Goal: Transaction & Acquisition: Book appointment/travel/reservation

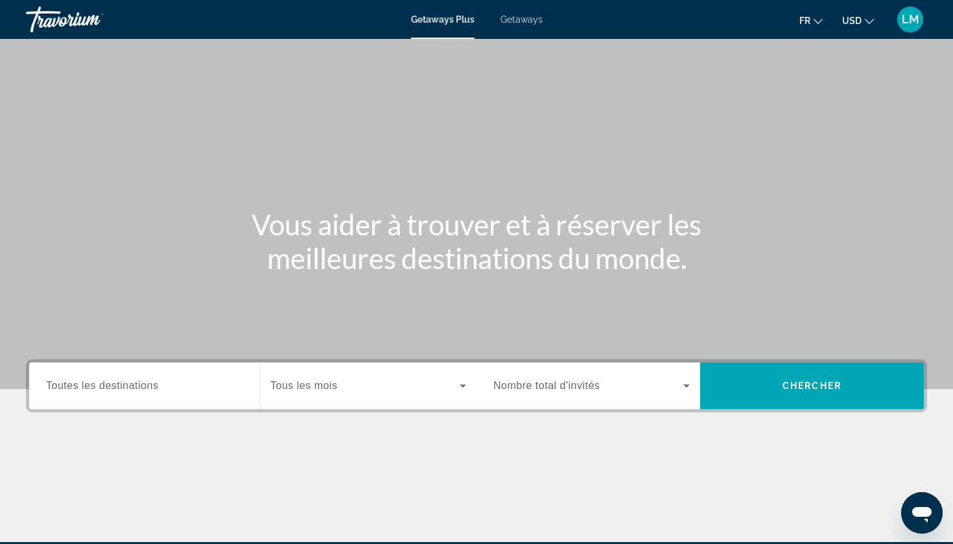
click at [121, 387] on span "Toutes les destinations" at bounding box center [102, 385] width 112 height 11
click at [121, 387] on input "Destination Toutes les destinations" at bounding box center [144, 387] width 196 height 16
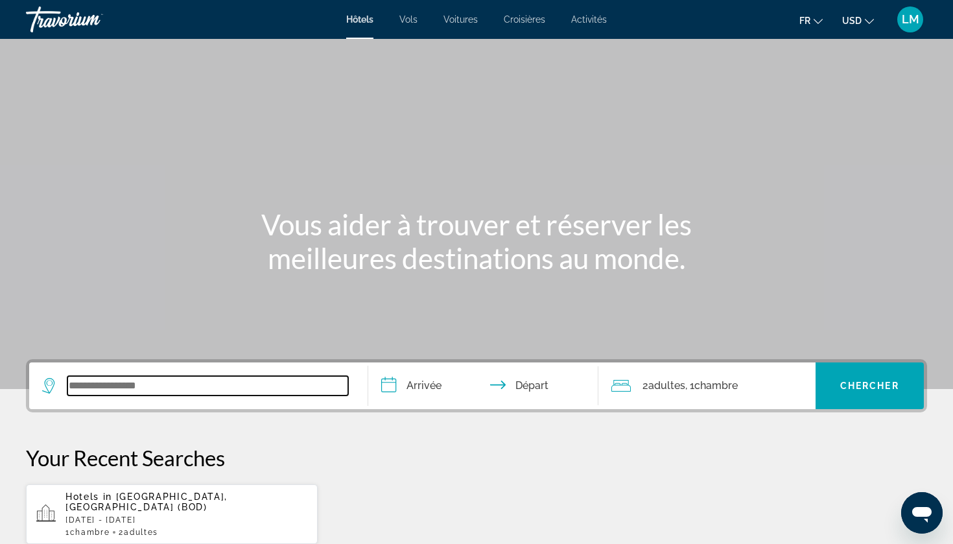
click at [114, 394] on input "Search widget" at bounding box center [207, 385] width 281 height 19
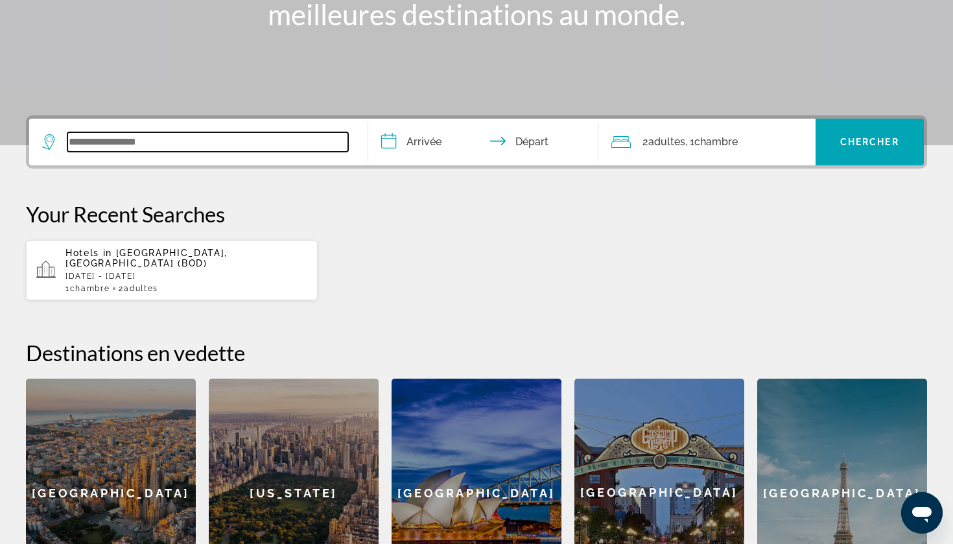
scroll to position [317, 0]
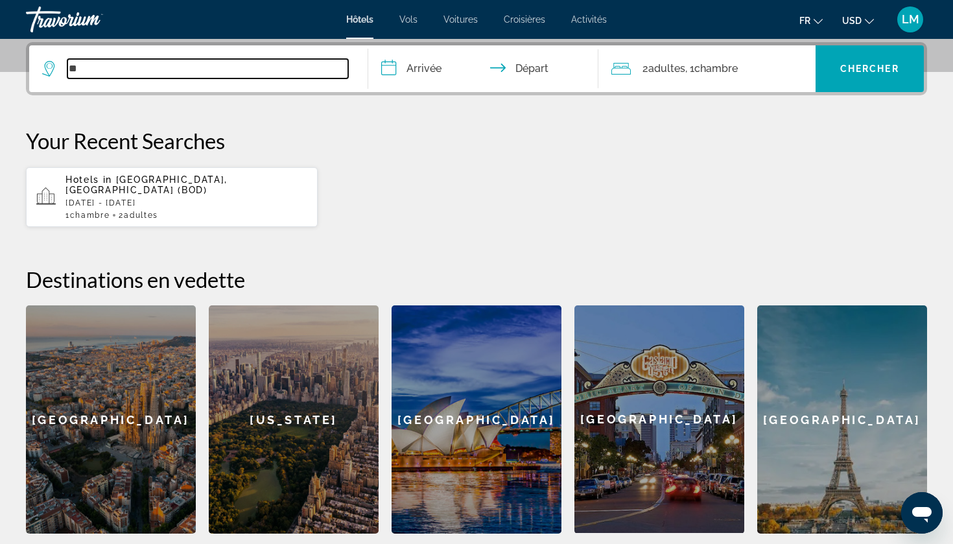
type input "*"
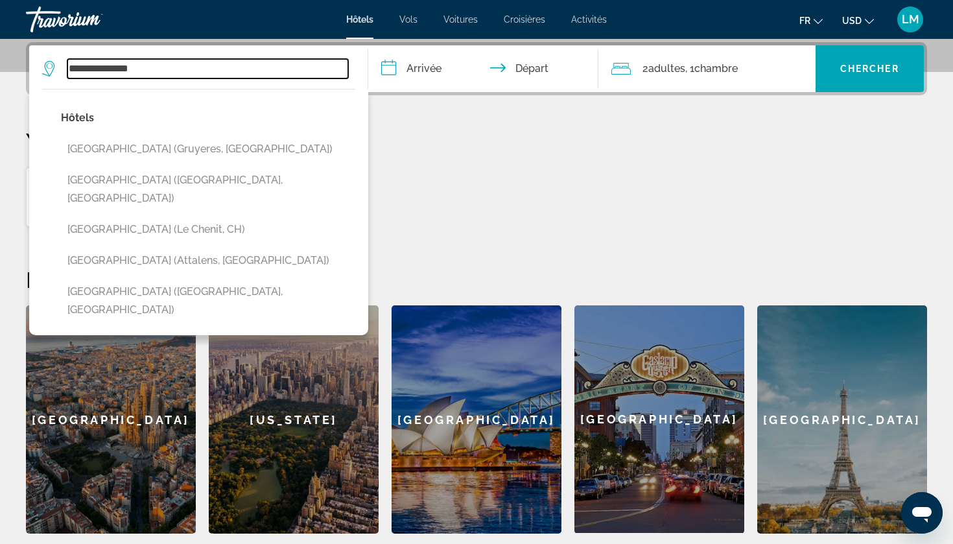
type input "**********"
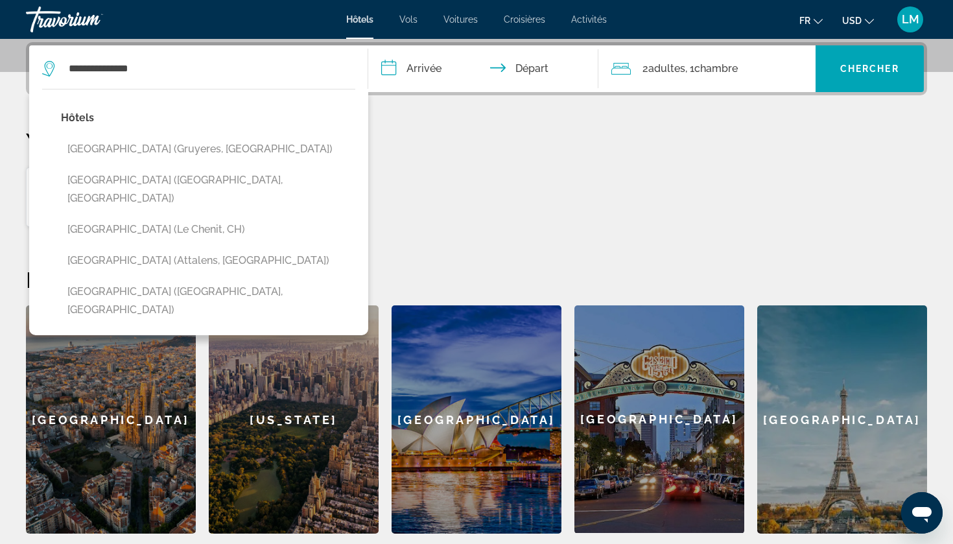
click at [387, 234] on div "**********" at bounding box center [476, 287] width 953 height 491
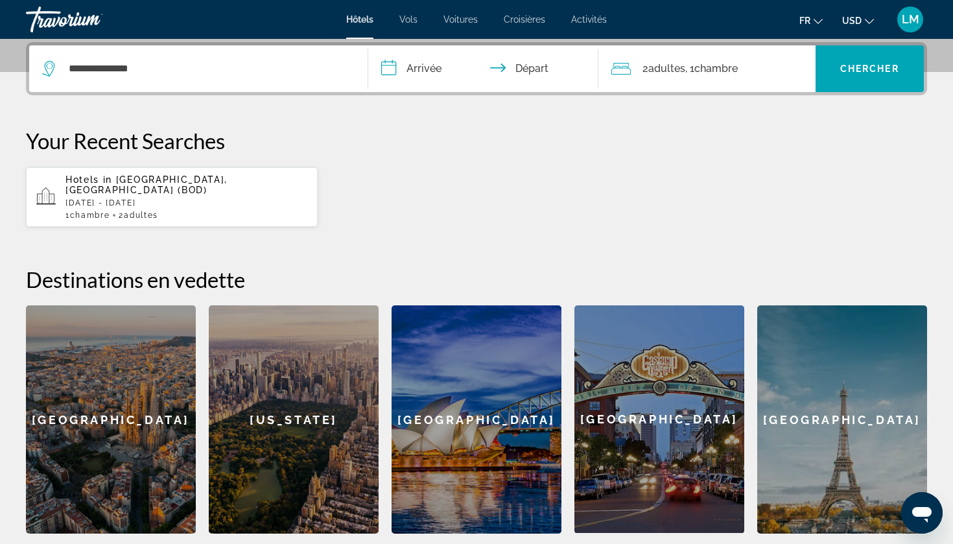
click at [263, 211] on div "1 Chambre pièces 2 Adulte Adultes" at bounding box center [186, 215] width 242 height 9
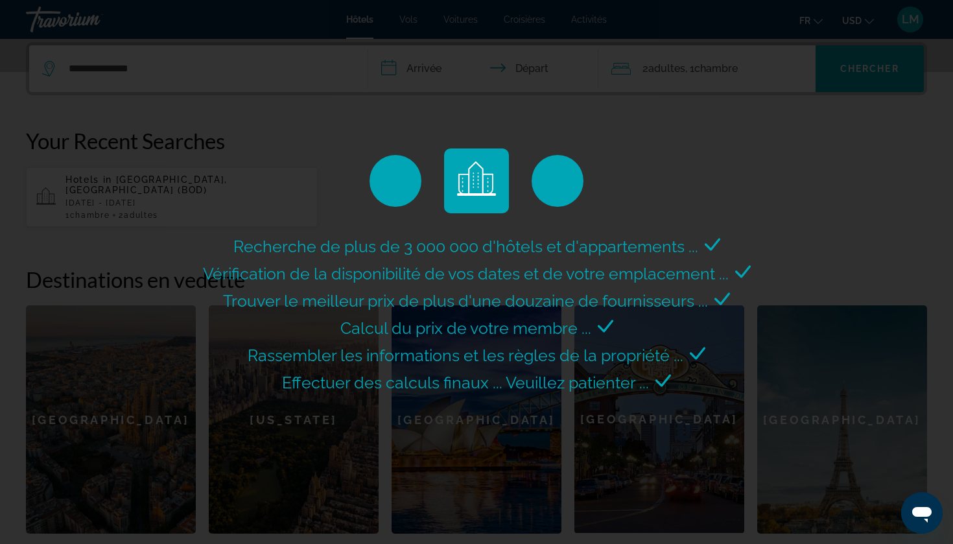
scroll to position [0, 0]
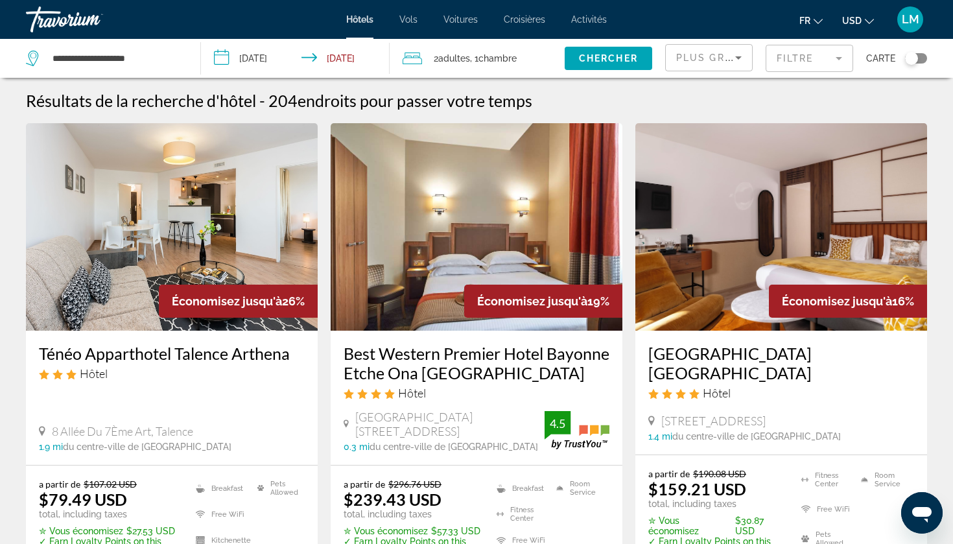
click at [856, 23] on span "USD" at bounding box center [851, 21] width 19 height 10
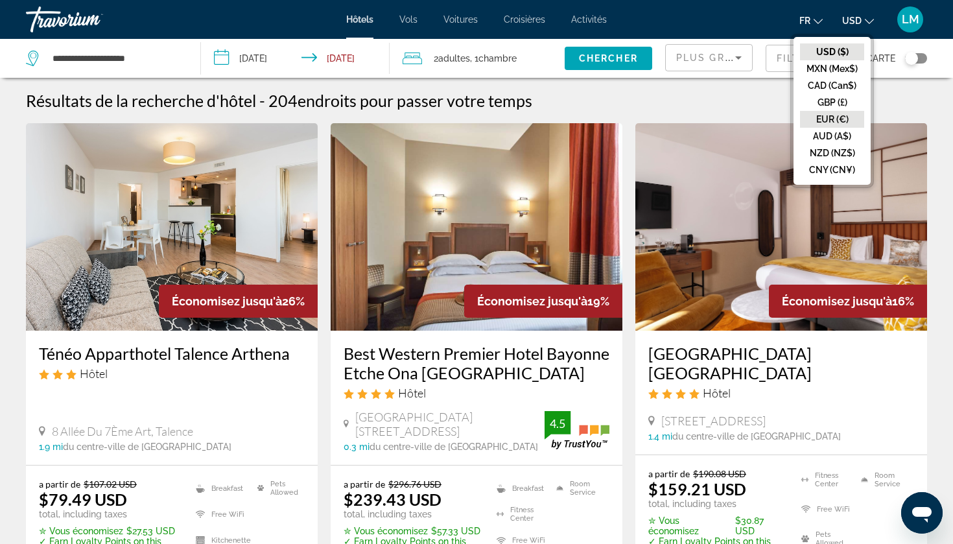
click at [828, 117] on button "EUR (€)" at bounding box center [832, 119] width 64 height 17
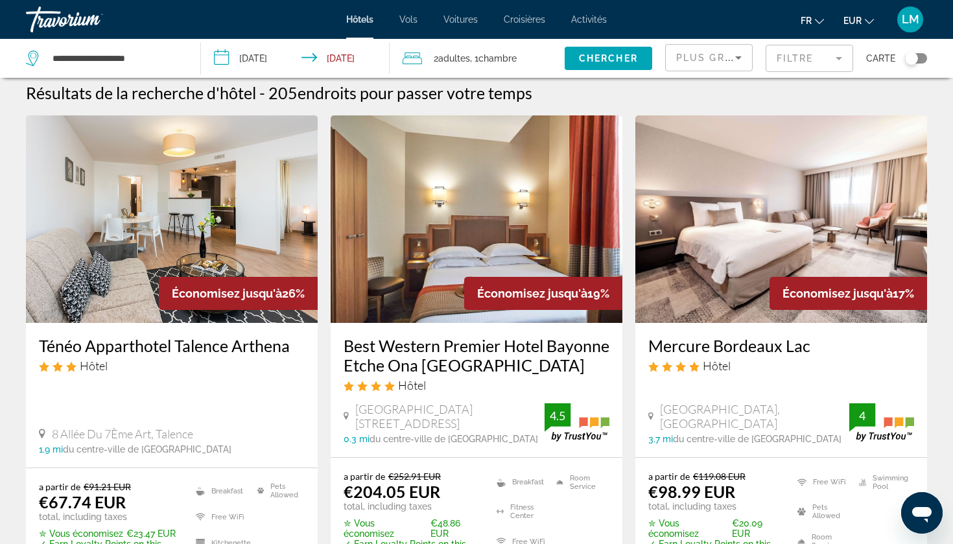
click at [242, 58] on input "**********" at bounding box center [297, 60] width 193 height 43
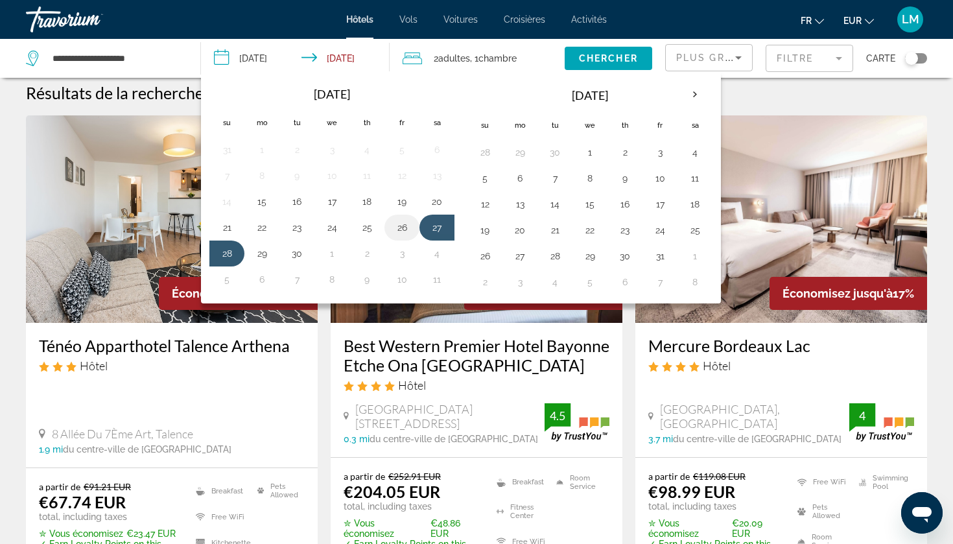
click at [403, 226] on button "26" at bounding box center [402, 227] width 21 height 18
click at [231, 250] on button "28" at bounding box center [227, 253] width 21 height 18
type input "**********"
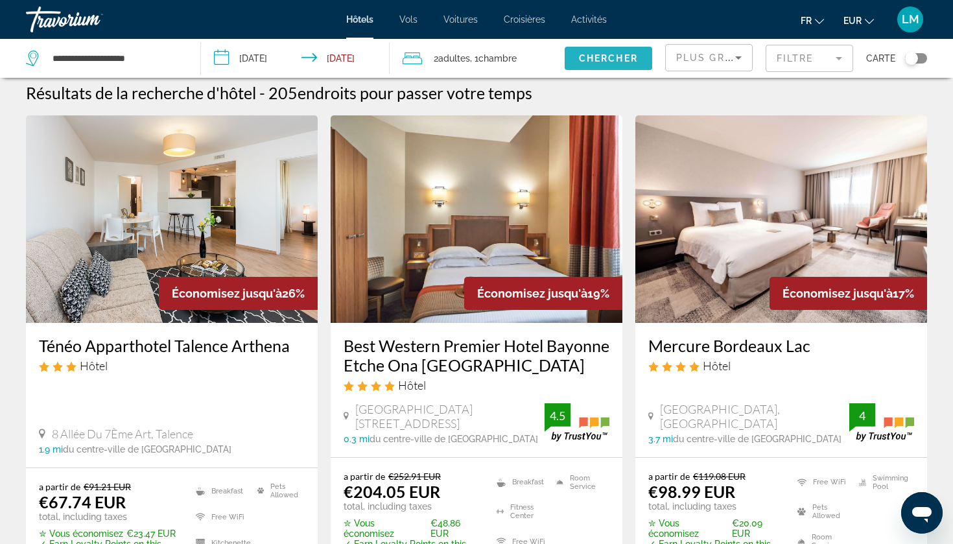
click at [598, 56] on span "Chercher" at bounding box center [608, 58] width 59 height 10
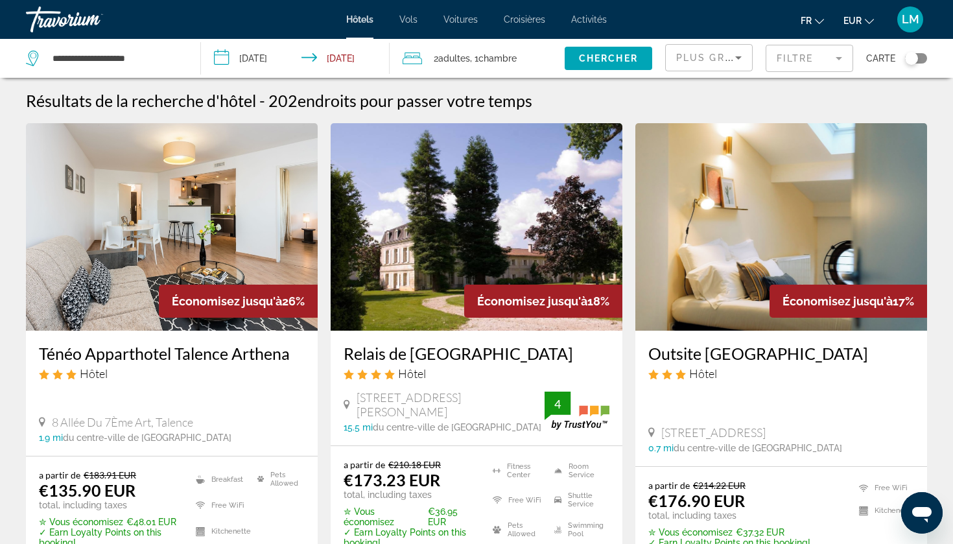
click at [797, 58] on mat-form-field "Filtre" at bounding box center [810, 58] width 88 height 27
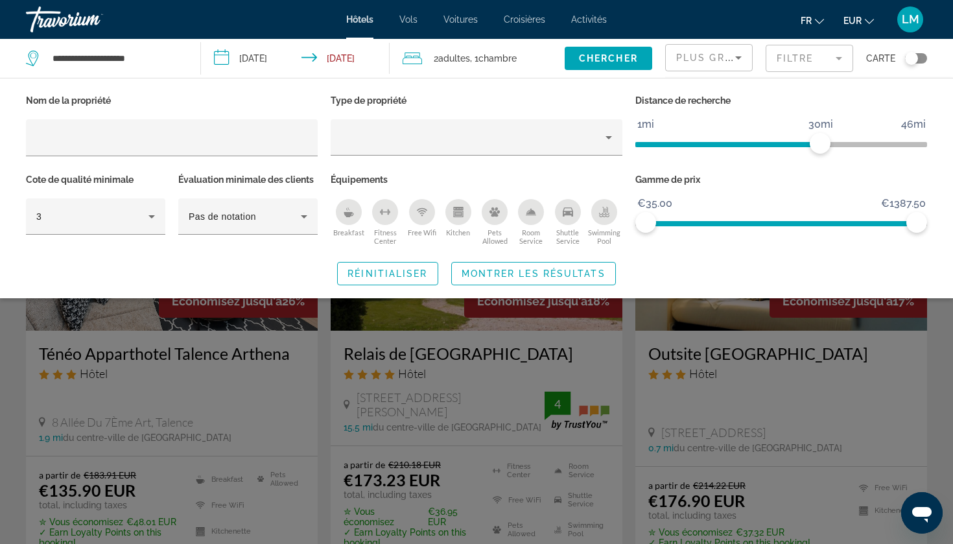
click at [914, 60] on div "Toggle map" at bounding box center [911, 58] width 13 height 13
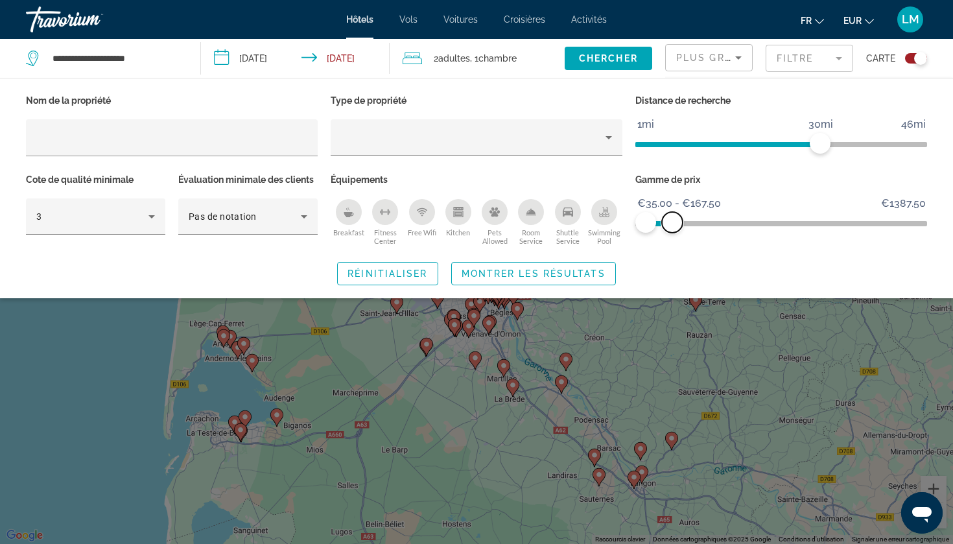
drag, startPoint x: 914, startPoint y: 219, endPoint x: 672, endPoint y: 227, distance: 242.0
click at [672, 227] on span "ngx-slider-max" at bounding box center [672, 222] width 21 height 21
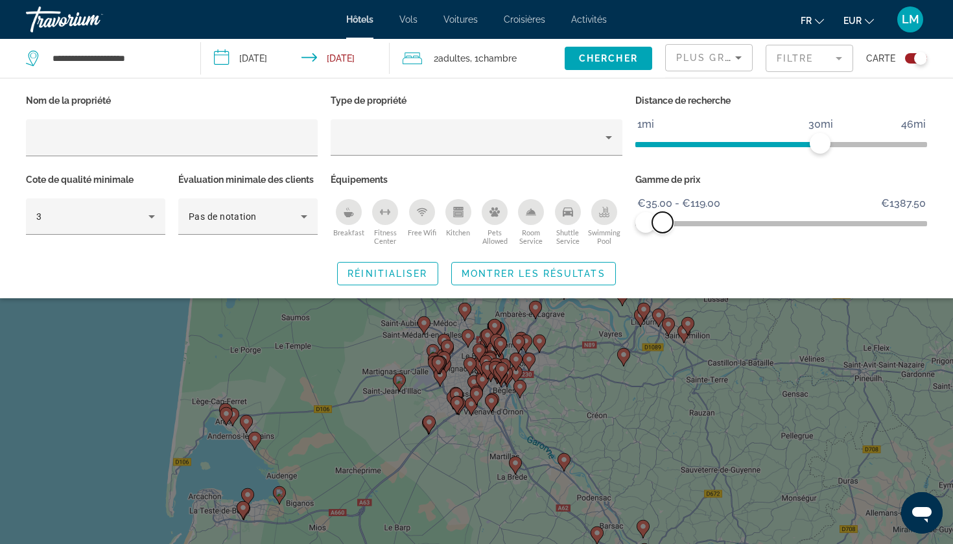
drag, startPoint x: 670, startPoint y: 226, endPoint x: 663, endPoint y: 225, distance: 7.8
click at [663, 225] on span "ngx-slider-max" at bounding box center [662, 222] width 21 height 21
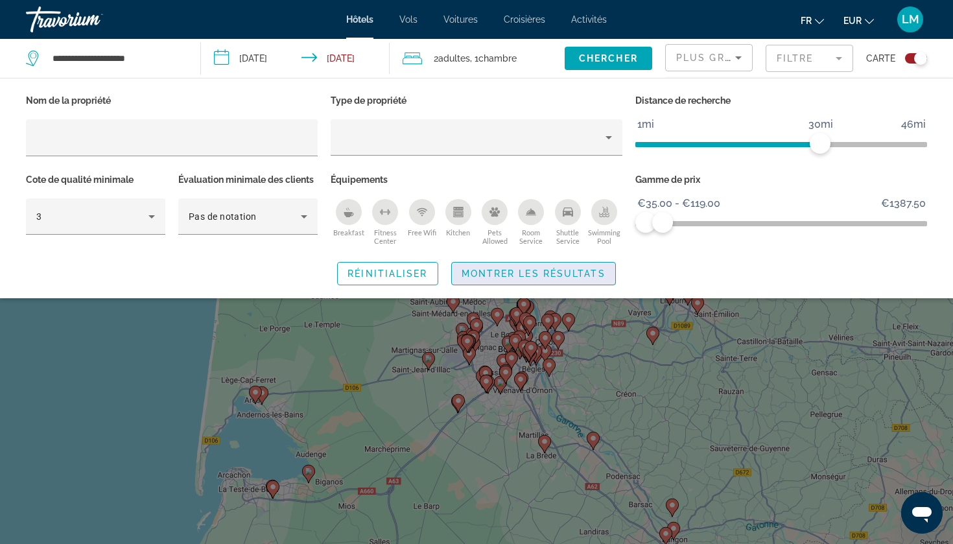
click at [495, 278] on span "Search widget" at bounding box center [533, 273] width 163 height 31
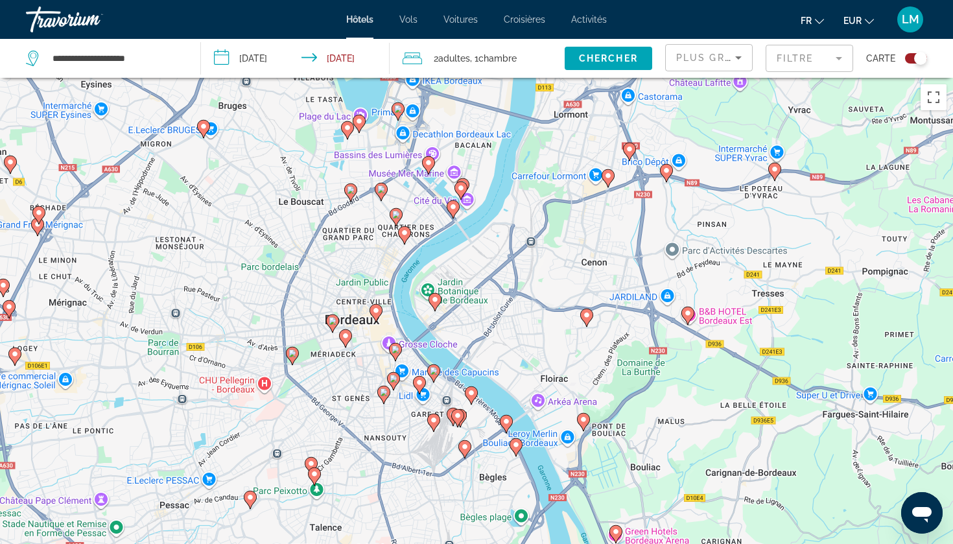
drag, startPoint x: 221, startPoint y: 353, endPoint x: 419, endPoint y: 328, distance: 199.4
click at [419, 328] on div "Pour activer le glissement avec le clavier, appuyez sur Alt+Entrée. Une fois ce…" at bounding box center [476, 350] width 953 height 544
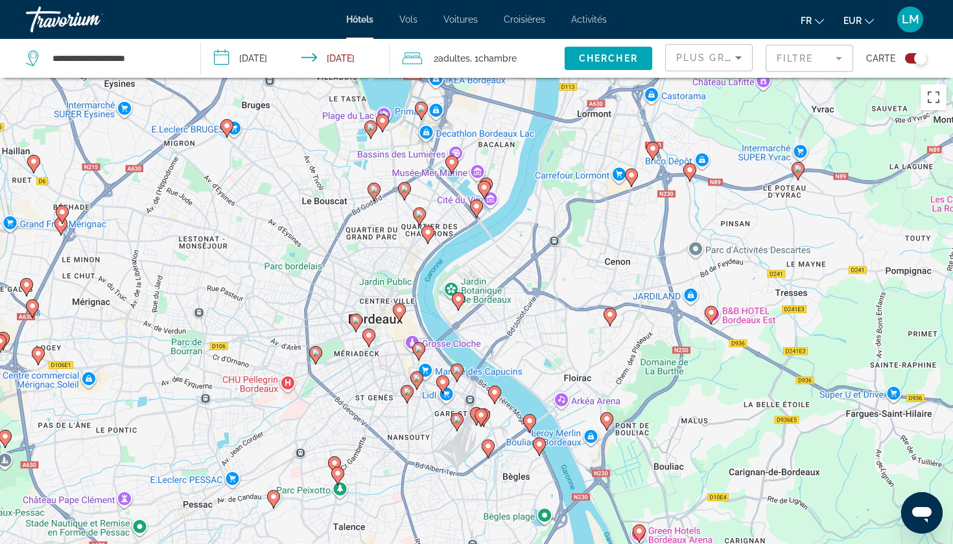
drag, startPoint x: 364, startPoint y: 331, endPoint x: 390, endPoint y: 335, distance: 26.8
click at [390, 335] on div "Pour activer le glissement avec le clavier, appuyez sur Alt+Entrée. Une fois ce…" at bounding box center [476, 350] width 953 height 544
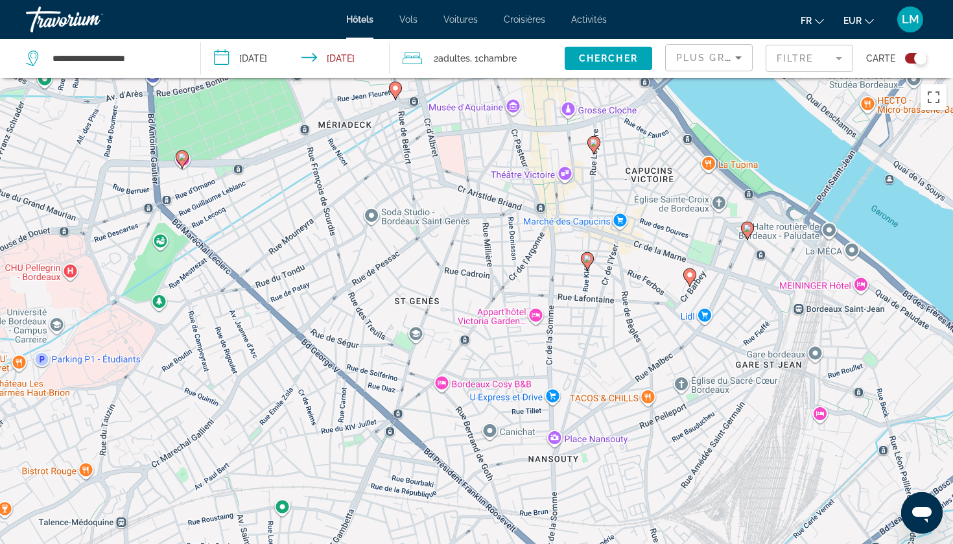
drag, startPoint x: 381, startPoint y: 404, endPoint x: 554, endPoint y: -76, distance: 510.1
click at [554, 0] on html "**********" at bounding box center [476, 272] width 953 height 544
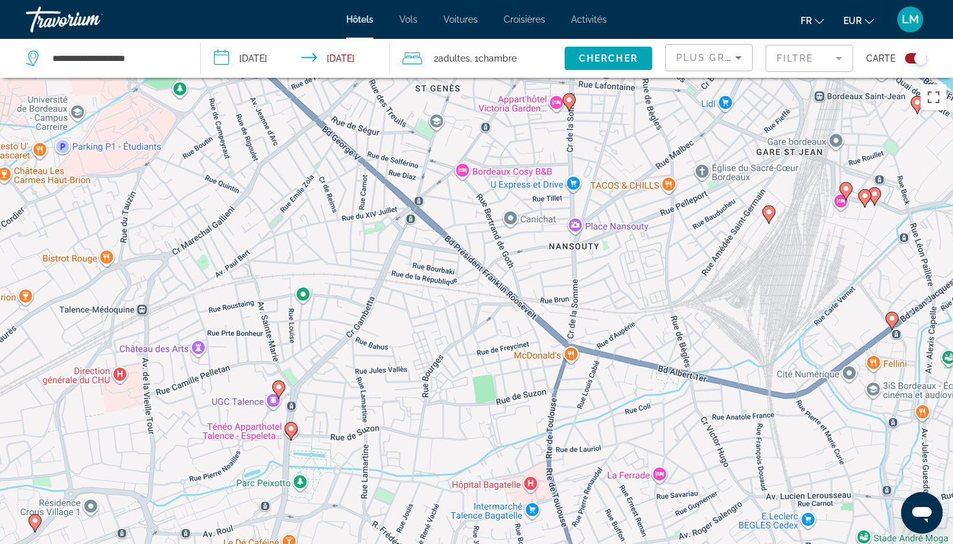
drag, startPoint x: 469, startPoint y: 139, endPoint x: 481, endPoint y: -76, distance: 215.6
click at [481, 0] on html "**********" at bounding box center [476, 272] width 953 height 544
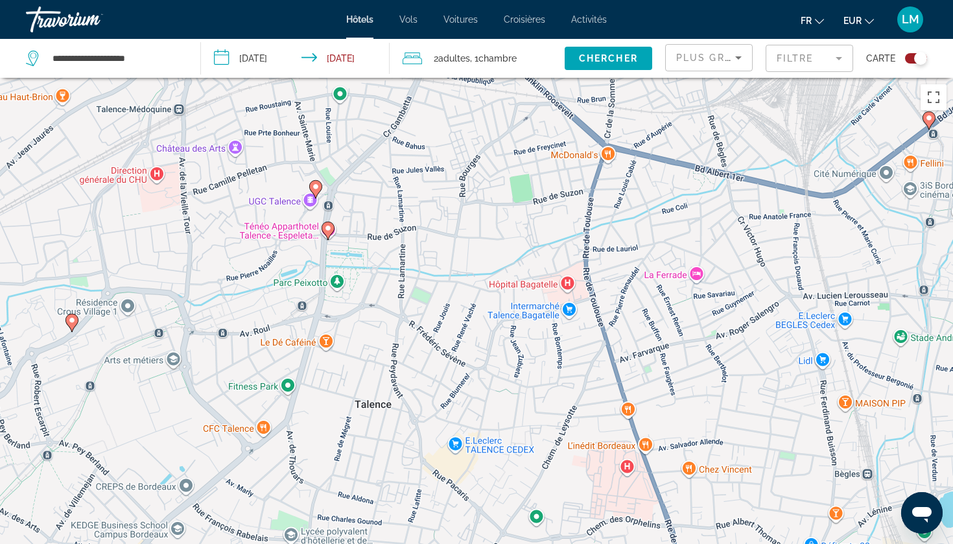
drag, startPoint x: 408, startPoint y: 226, endPoint x: 445, endPoint y: 23, distance: 206.2
click at [445, 23] on div "**********" at bounding box center [476, 272] width 953 height 544
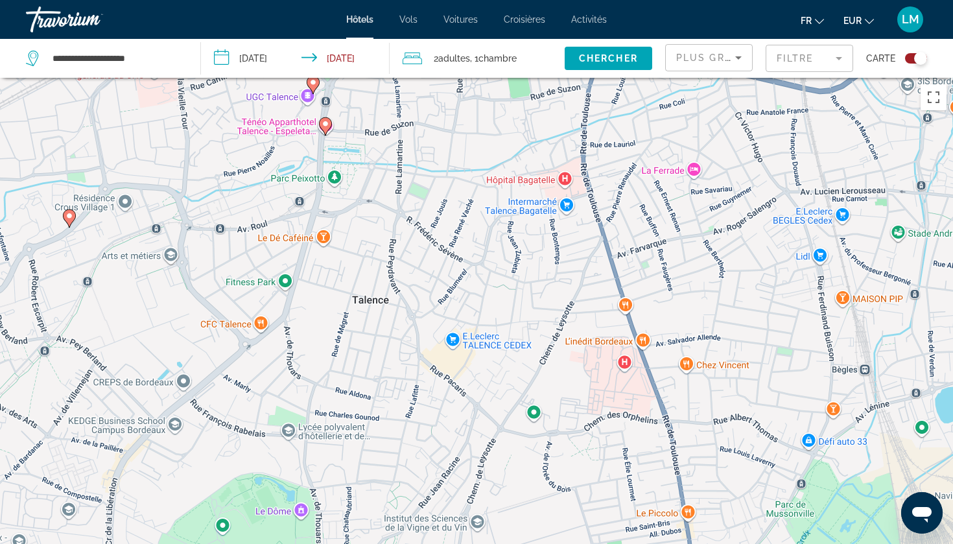
drag, startPoint x: 423, startPoint y: 171, endPoint x: 420, endPoint y: 65, distance: 105.7
click at [420, 78] on div "**********" at bounding box center [476, 389] width 953 height 622
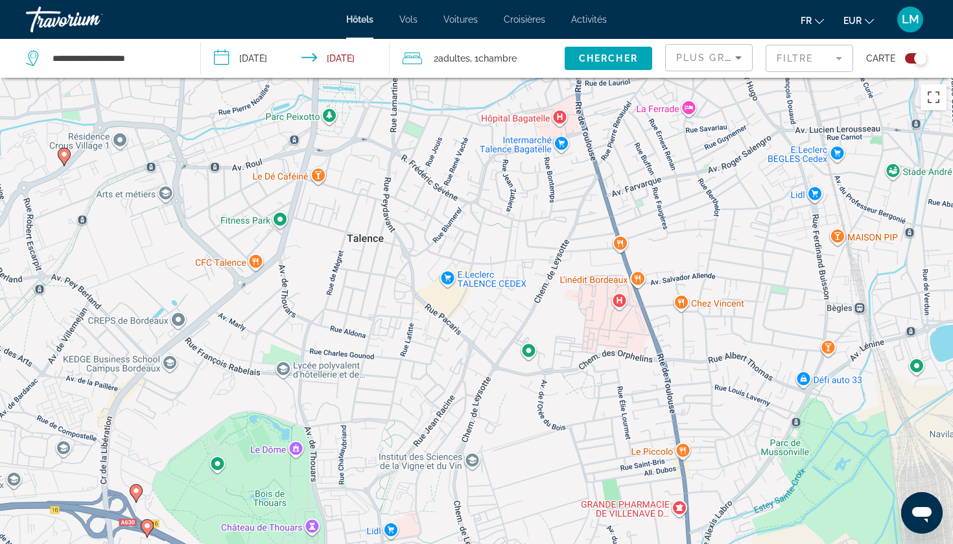
drag, startPoint x: 393, startPoint y: 261, endPoint x: 388, endPoint y: 198, distance: 63.1
click at [388, 198] on div "Pour activer le glissement avec le clavier, appuyez sur Alt+Entrée. Une fois ce…" at bounding box center [476, 350] width 953 height 544
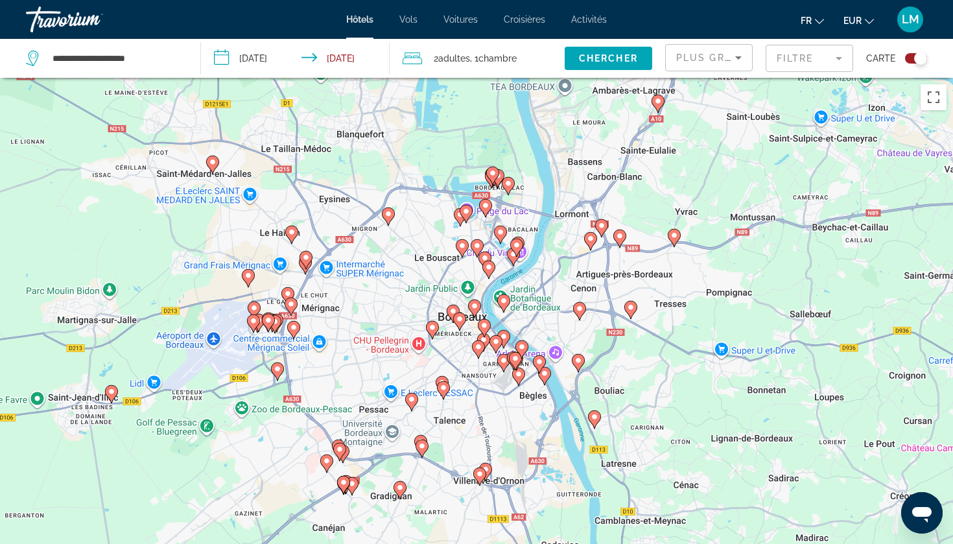
drag, startPoint x: 456, startPoint y: 219, endPoint x: 488, endPoint y: 340, distance: 124.7
click at [488, 336] on icon "Main content" at bounding box center [484, 327] width 12 height 17
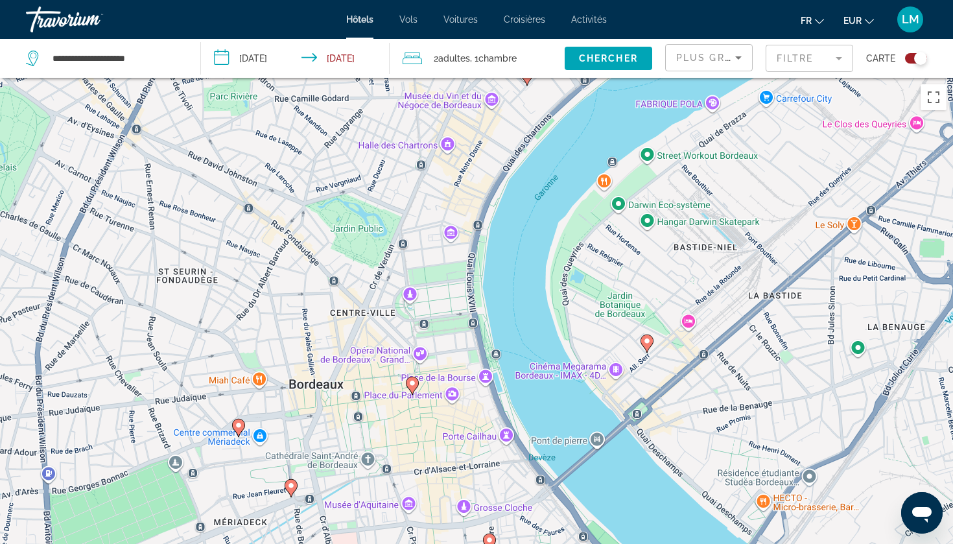
click at [416, 390] on gmp-advanced-marker "Main content" at bounding box center [412, 385] width 13 height 19
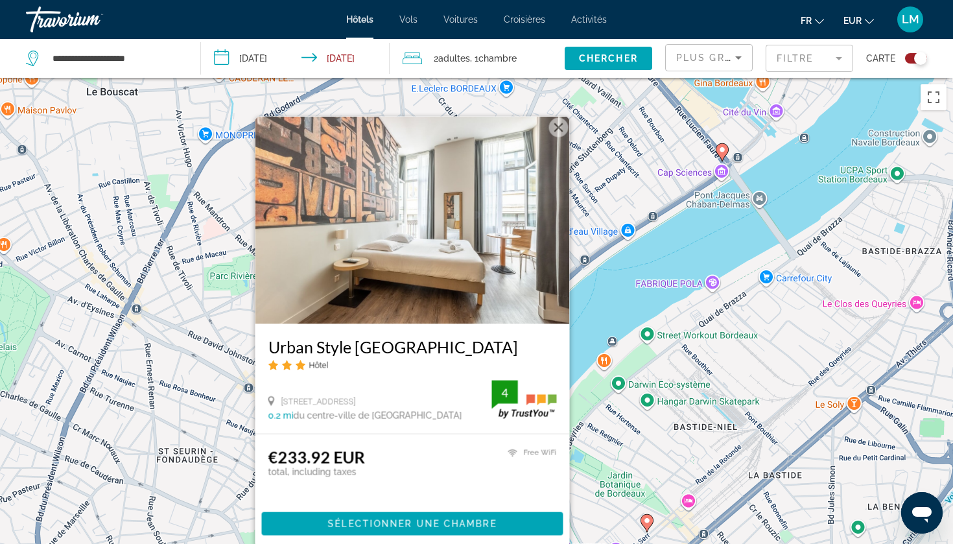
click at [244, 518] on div "Pour activer le glissement avec le clavier, appuyez sur Alt+Entrée. Une fois ce…" at bounding box center [476, 350] width 953 height 544
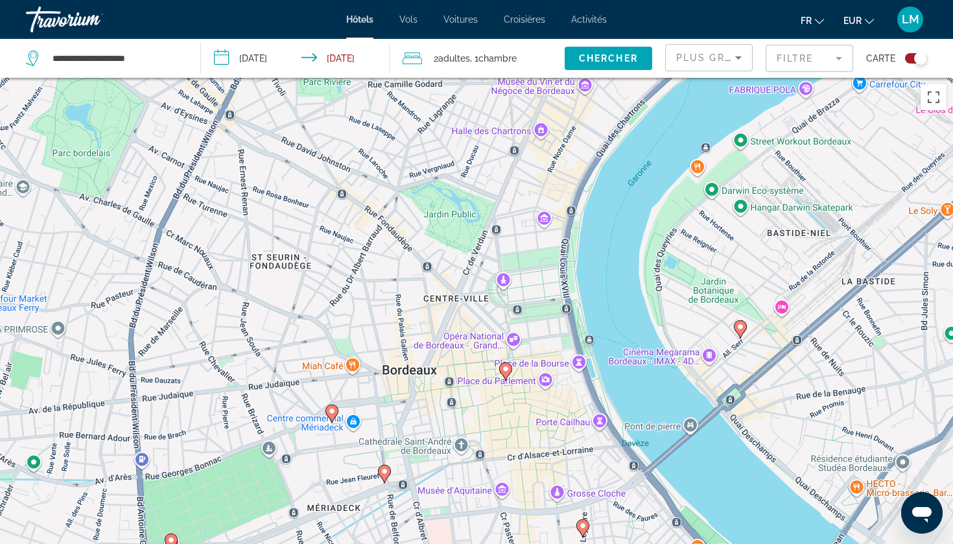
drag, startPoint x: 244, startPoint y: 518, endPoint x: 338, endPoint y: 324, distance: 215.7
click at [338, 324] on div "Pour activer le glissement avec le clavier, appuyez sur Alt+Entrée. Une fois ce…" at bounding box center [476, 350] width 953 height 544
click at [333, 416] on icon "Main content" at bounding box center [332, 413] width 12 height 17
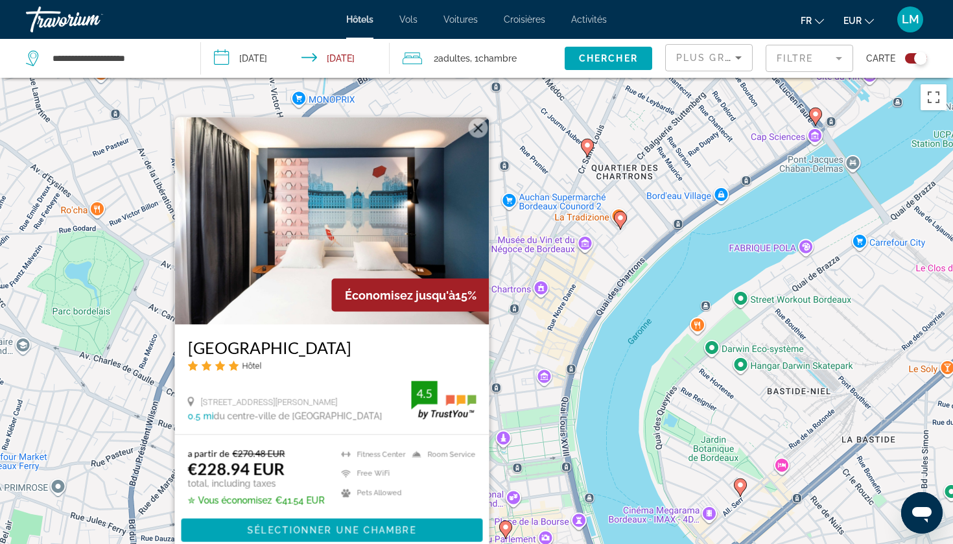
click at [526, 510] on div "Pour activer le glissement avec le clavier, appuyez sur Alt+Entrée. Une fois ce…" at bounding box center [476, 350] width 953 height 544
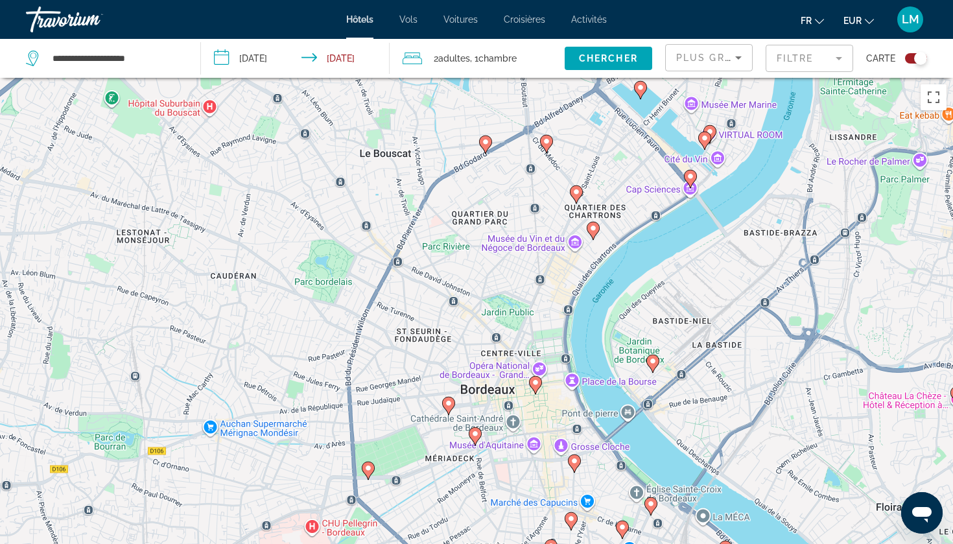
drag, startPoint x: 530, startPoint y: 500, endPoint x: 550, endPoint y: 367, distance: 134.4
click at [550, 367] on div "Pour activer le glissement avec le clavier, appuyez sur Alt+Entrée. Une fois ce…" at bounding box center [476, 350] width 953 height 544
click at [480, 440] on gmp-advanced-marker "Main content" at bounding box center [475, 434] width 13 height 19
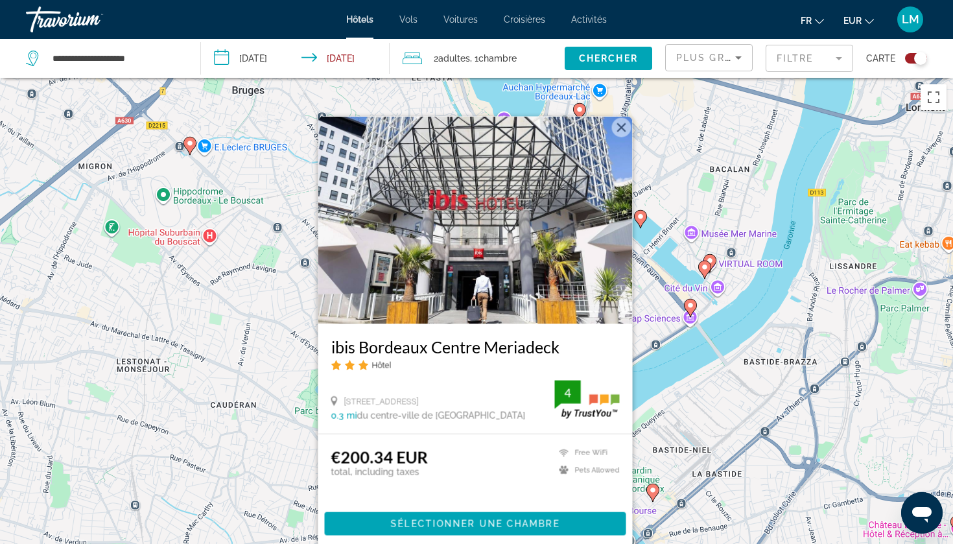
click at [666, 439] on div "Pour activer le glissement avec le clavier, appuyez sur Alt+Entrée. Une fois ce…" at bounding box center [476, 350] width 953 height 544
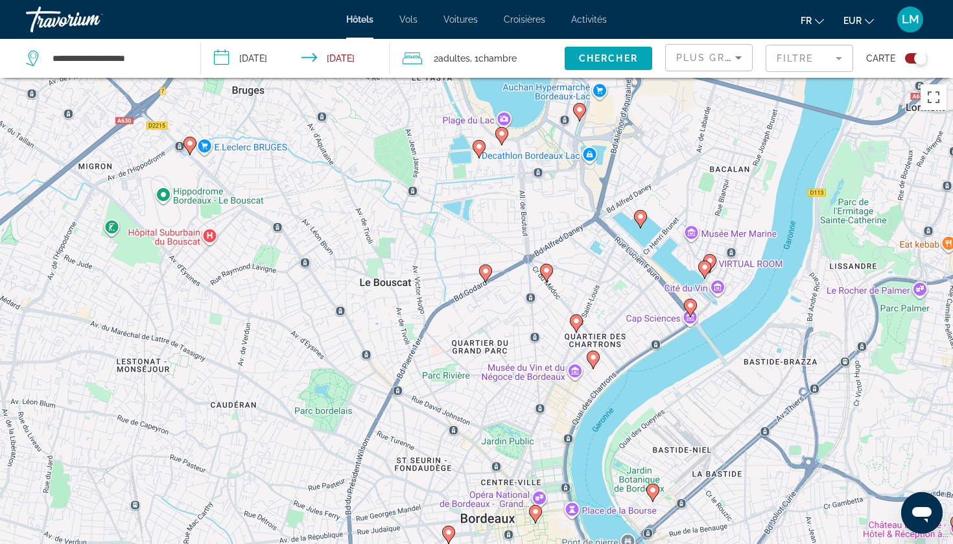
click at [652, 491] on image "Main content" at bounding box center [653, 490] width 8 height 8
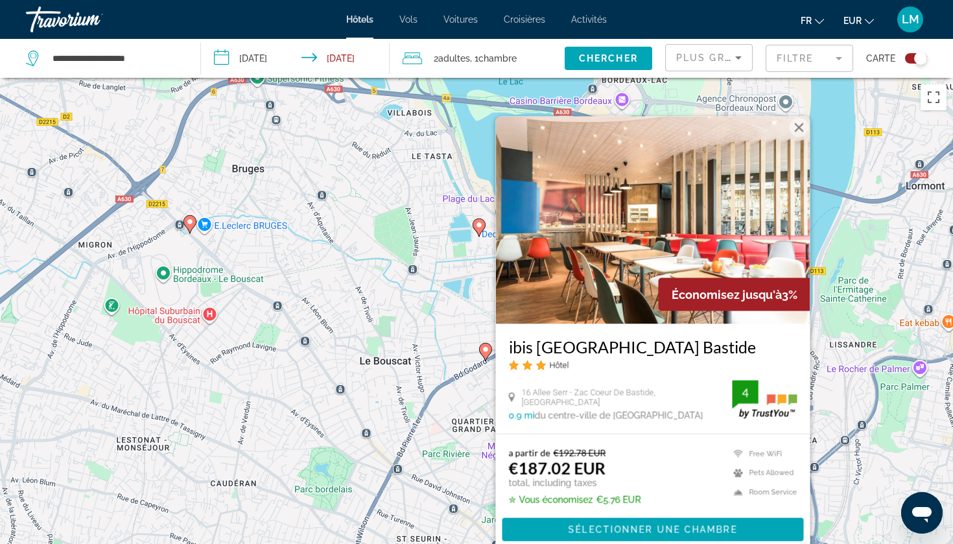
click at [837, 449] on div "Pour activer le glissement avec le clavier, appuyez sur Alt+Entrée. Une fois ce…" at bounding box center [476, 350] width 953 height 544
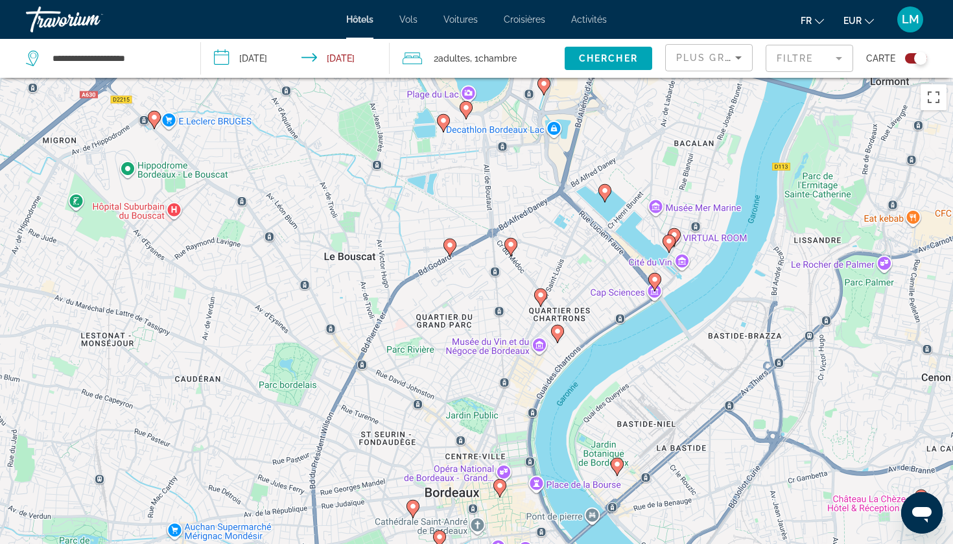
drag, startPoint x: 471, startPoint y: 415, endPoint x: 355, endPoint y: 259, distance: 193.7
click at [357, 259] on div "Pour activer le glissement avec le clavier, appuyez sur Alt+Entrée. Une fois ce…" at bounding box center [476, 350] width 953 height 544
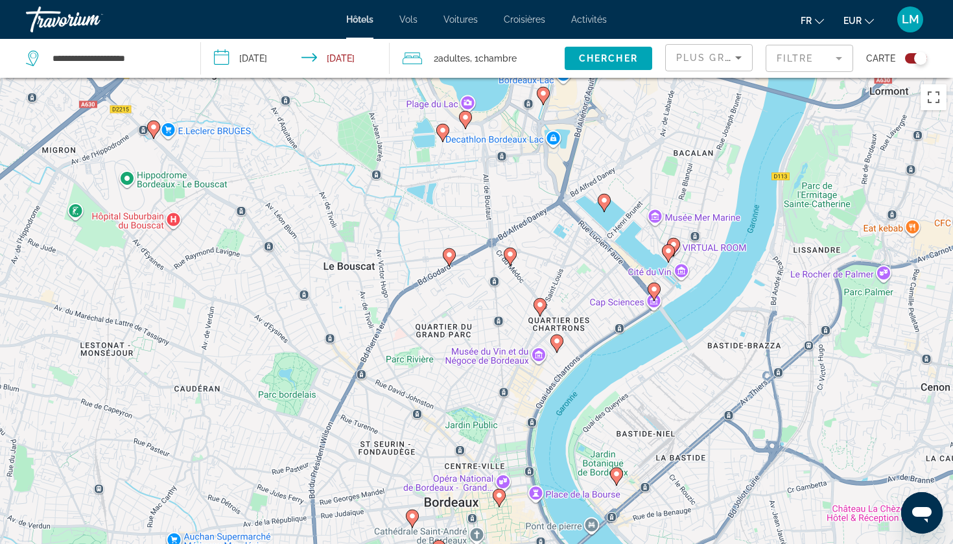
click at [445, 142] on gmp-advanced-marker "Main content" at bounding box center [442, 132] width 13 height 19
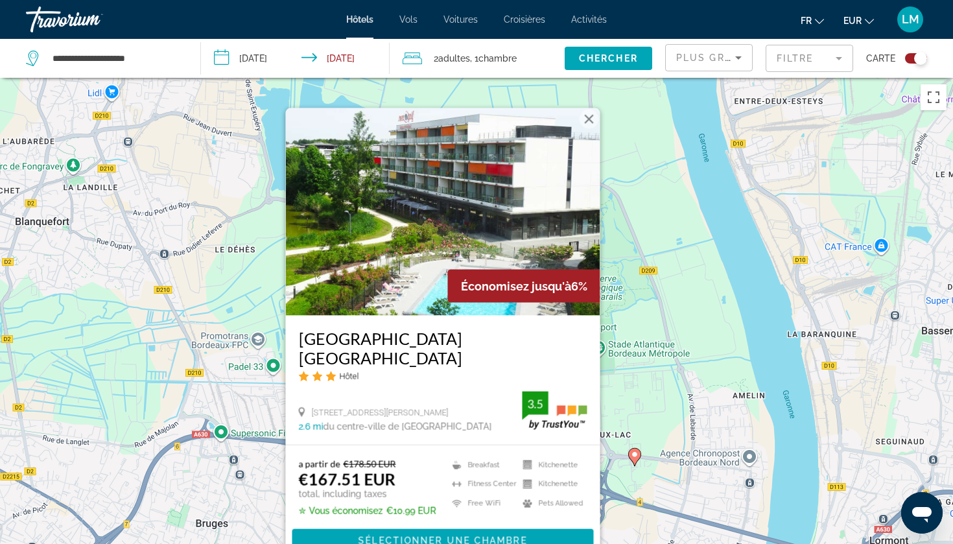
click at [609, 357] on div "Pour activer le glissement avec le clavier, appuyez sur Alt+Entrée. Une fois ce…" at bounding box center [476, 350] width 953 height 544
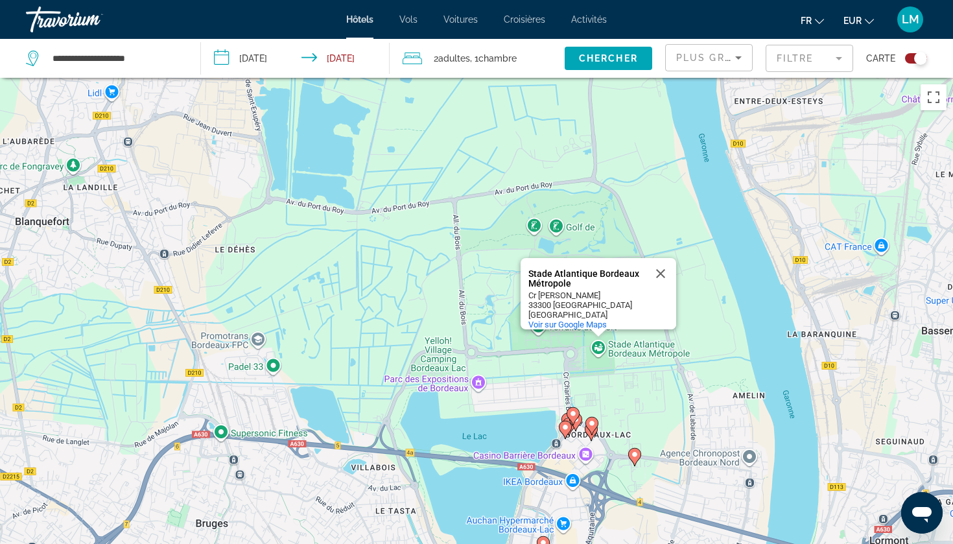
click at [491, 429] on div "Pour activer le glissement avec le clavier, appuyez sur Alt+Entrée. Une fois ce…" at bounding box center [476, 350] width 953 height 544
click at [661, 263] on button "Fermer" at bounding box center [660, 273] width 31 height 31
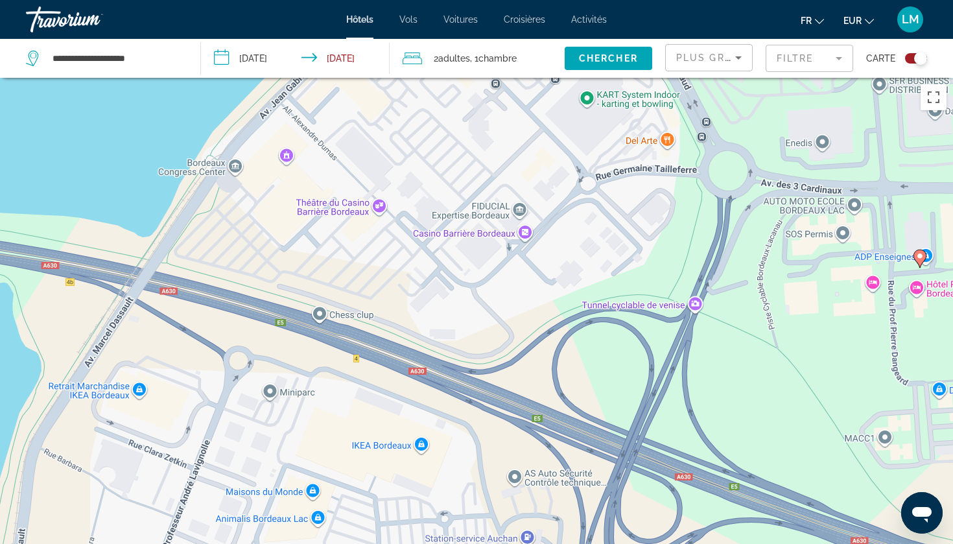
click at [919, 259] on image "Main content" at bounding box center [920, 256] width 8 height 8
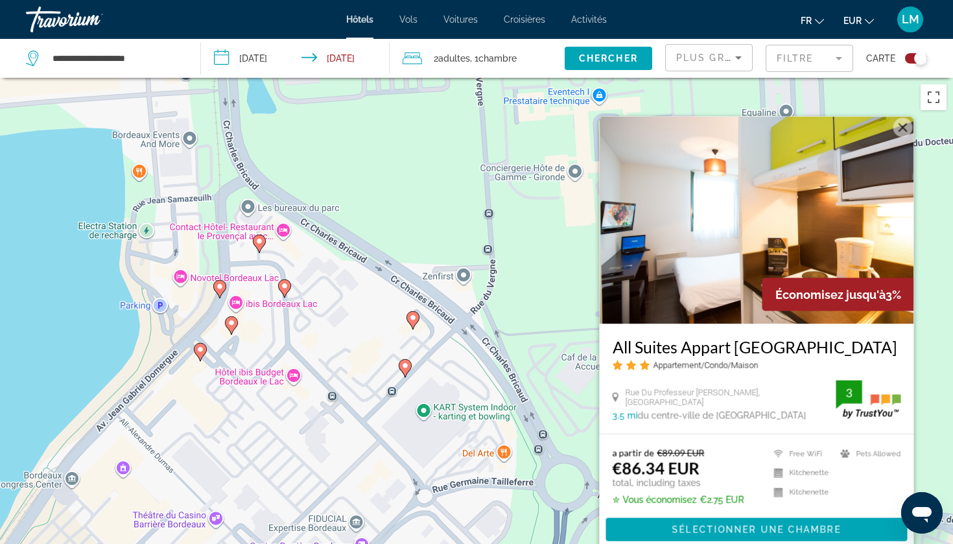
click at [403, 370] on icon "Main content" at bounding box center [405, 367] width 12 height 17
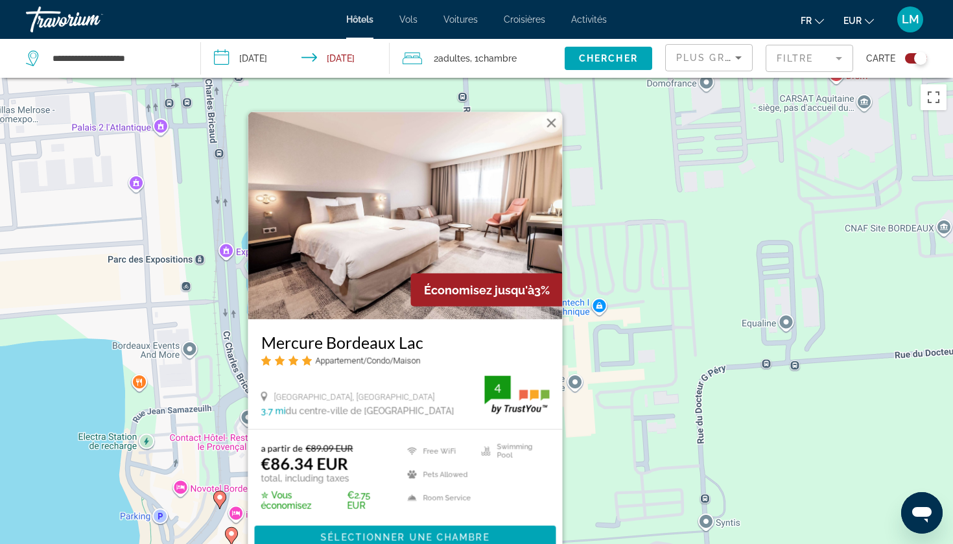
click at [597, 337] on div "Pour activer le glissement avec le clavier, appuyez sur Alt+Entrée. Une fois ce…" at bounding box center [476, 350] width 953 height 544
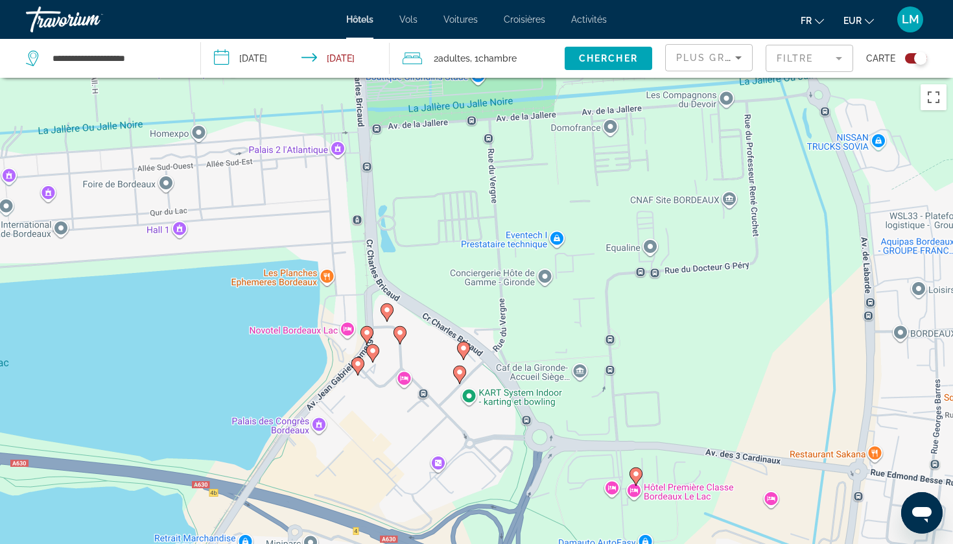
drag, startPoint x: 536, startPoint y: 438, endPoint x: 524, endPoint y: 305, distance: 132.8
click at [524, 305] on div "Pour activer le glissement avec le clavier, appuyez sur Alt+Entrée. Une fois ce…" at bounding box center [476, 350] width 953 height 544
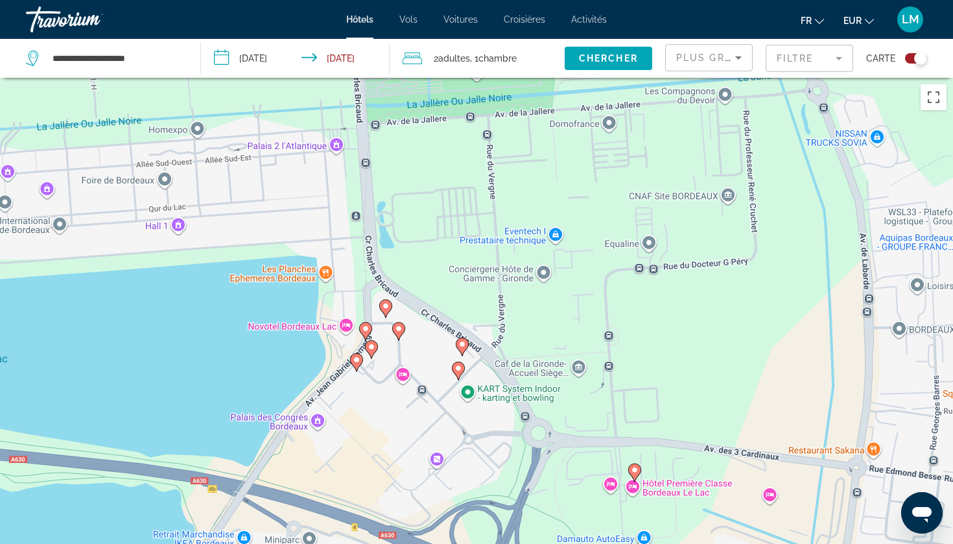
click at [459, 375] on icon "Main content" at bounding box center [459, 370] width 12 height 17
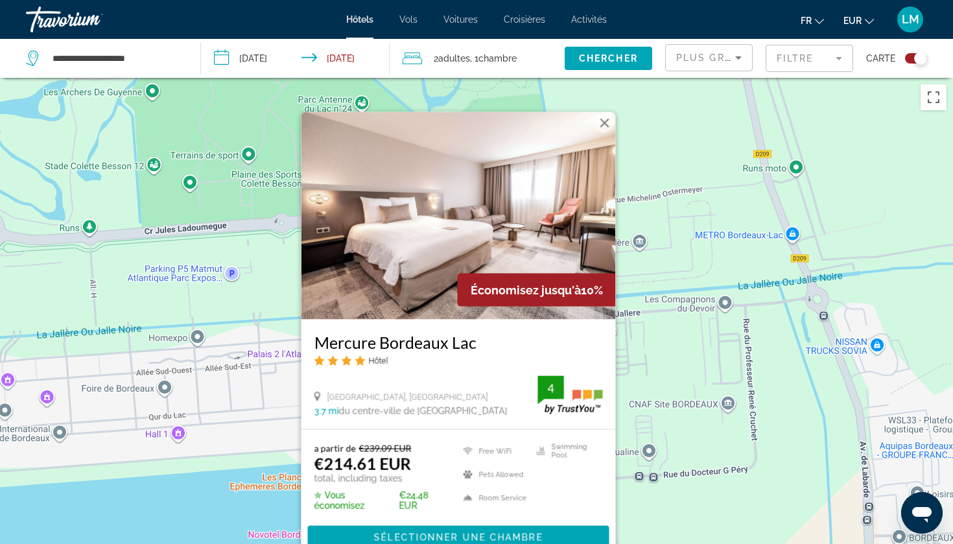
click at [633, 396] on div "Pour activer le glissement avec le clavier, appuyez sur Alt+Entrée. Une fois ce…" at bounding box center [476, 350] width 953 height 544
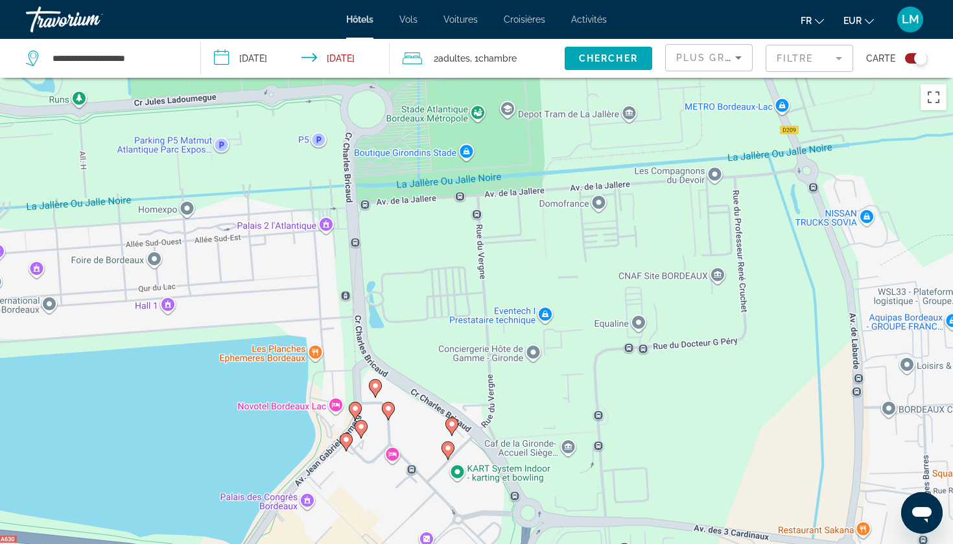
drag, startPoint x: 502, startPoint y: 448, endPoint x: 492, endPoint y: 318, distance: 130.7
click at [492, 318] on div "Pour activer le glissement avec le clavier, appuyez sur Alt+Entrée. Une fois ce…" at bounding box center [476, 350] width 953 height 544
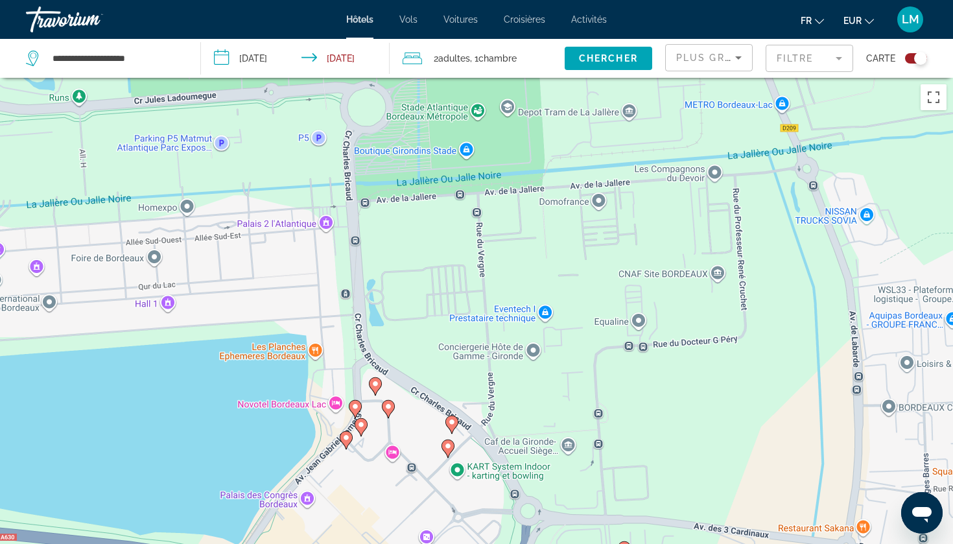
click at [451, 431] on gmp-advanced-marker "Main content" at bounding box center [451, 424] width 13 height 19
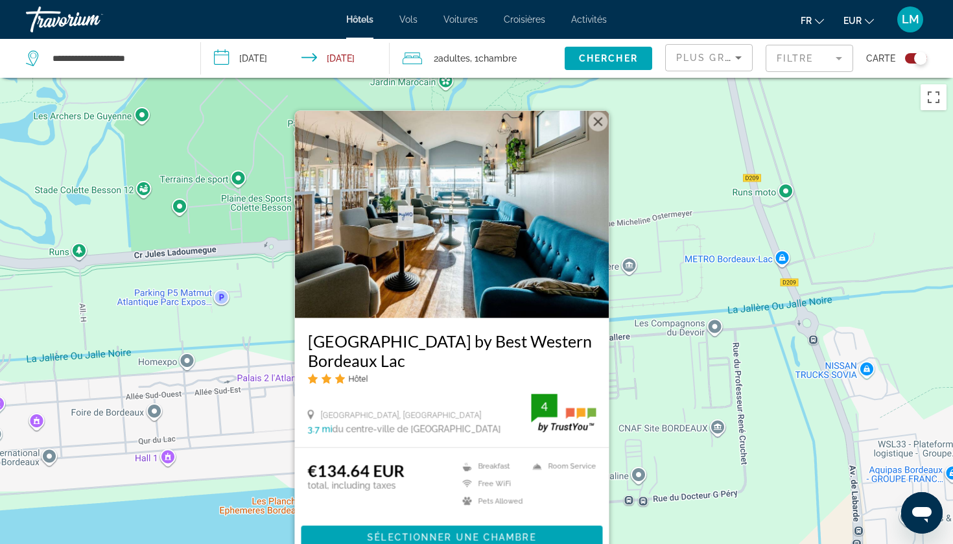
click at [681, 438] on div "Pour activer le glissement avec le clavier, appuyez sur Alt+Entrée. Une fois ce…" at bounding box center [476, 350] width 953 height 544
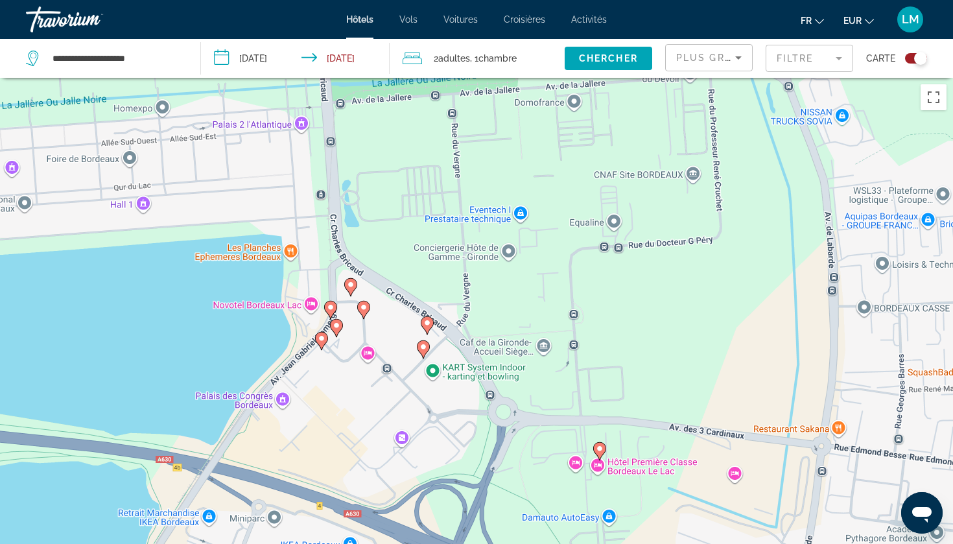
drag, startPoint x: 680, startPoint y: 440, endPoint x: 649, endPoint y: 175, distance: 266.4
click at [649, 175] on div "Pour activer le glissement avec le clavier, appuyez sur Alt+Entrée. Une fois ce…" at bounding box center [476, 350] width 953 height 544
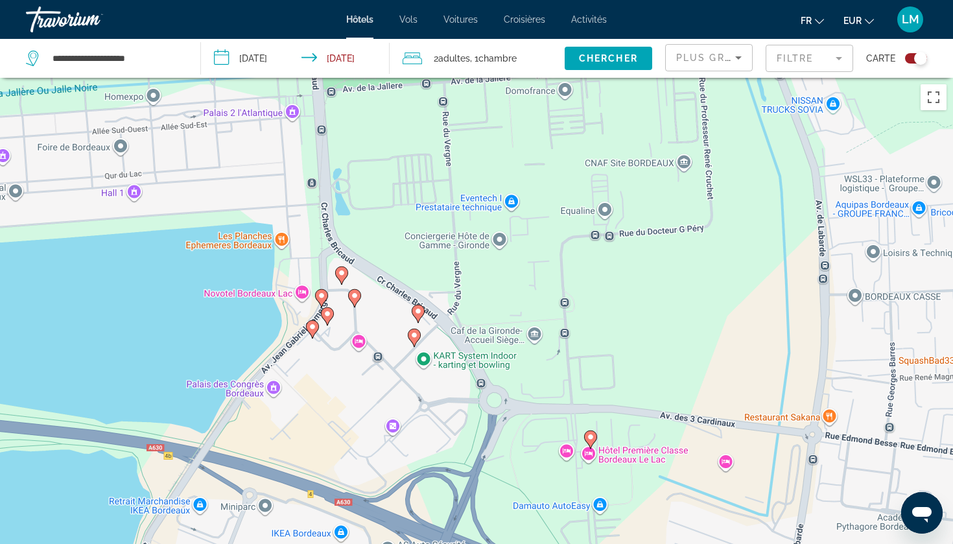
click at [589, 447] on gmp-advanced-marker "Main content" at bounding box center [590, 439] width 13 height 19
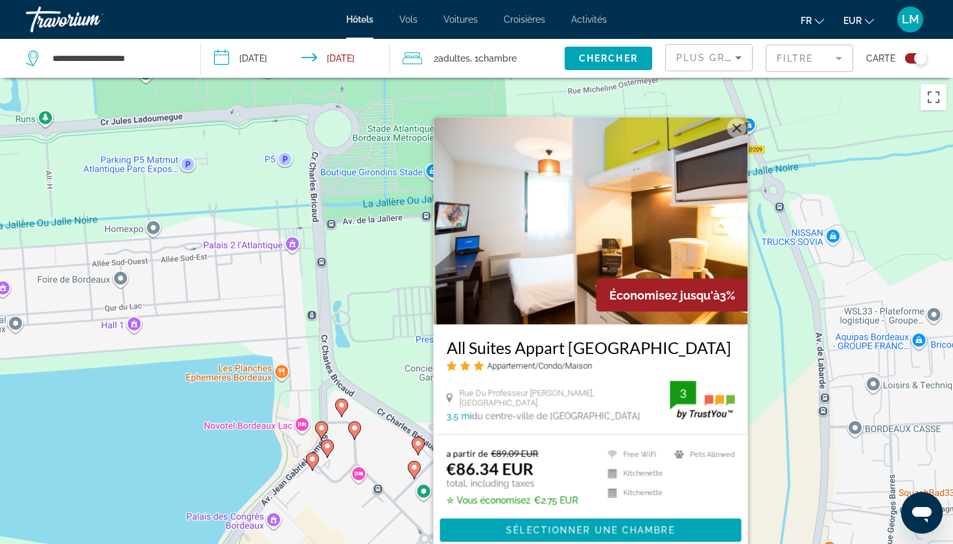
click at [400, 373] on div "Pour activer le glissement avec le clavier, appuyez sur Alt+Entrée. Une fois ce…" at bounding box center [476, 350] width 953 height 544
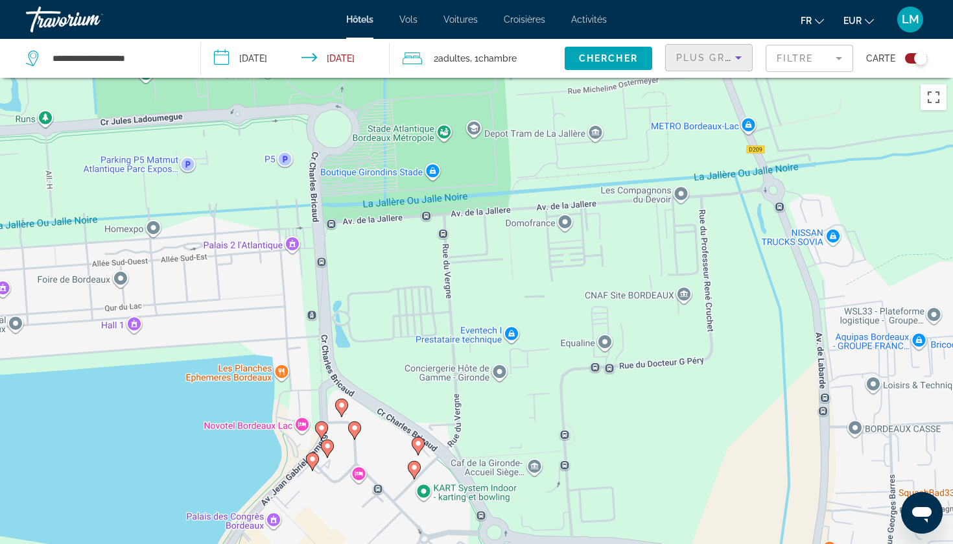
click at [699, 62] on span "Plus grandes économies" at bounding box center [753, 58] width 155 height 10
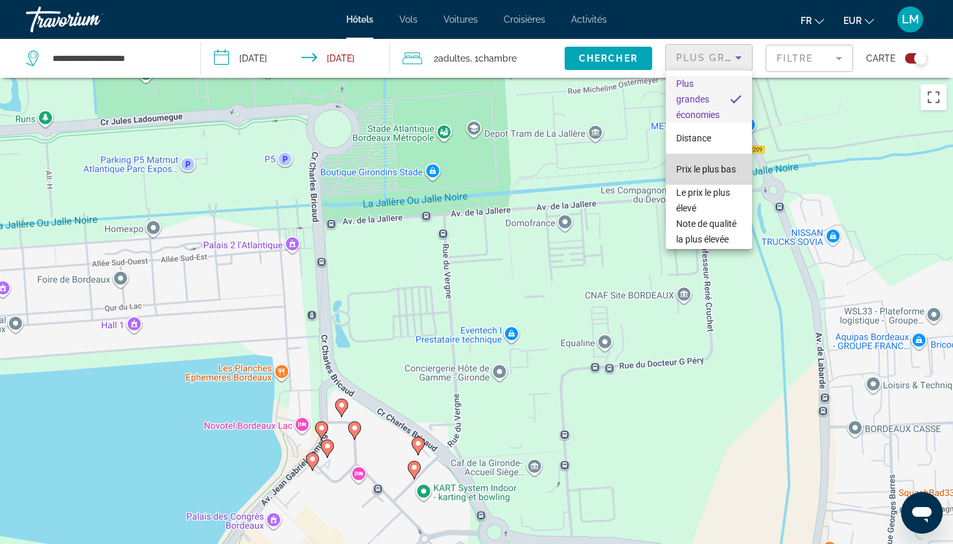
click at [696, 164] on span "Prix le plus bas" at bounding box center [706, 169] width 60 height 10
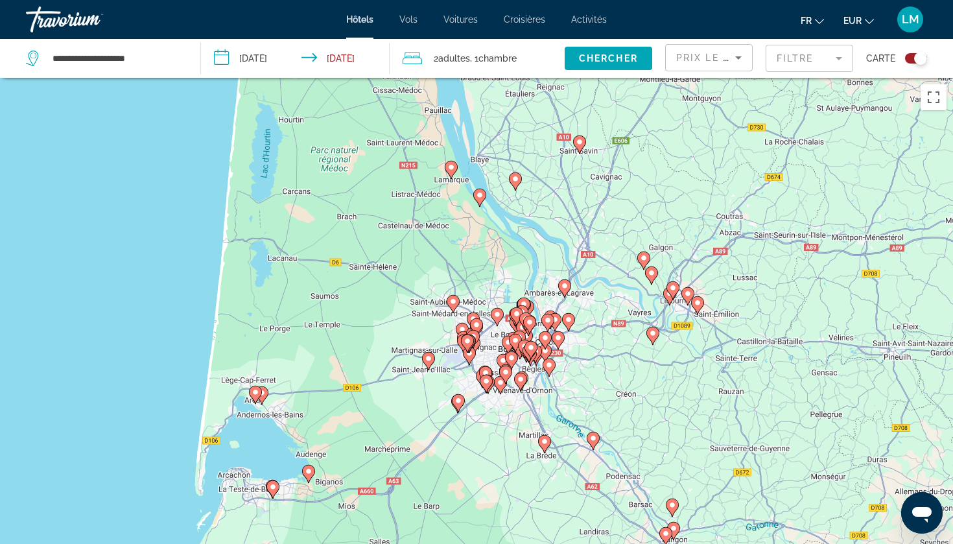
click at [915, 58] on div "Toggle map" at bounding box center [920, 58] width 13 height 13
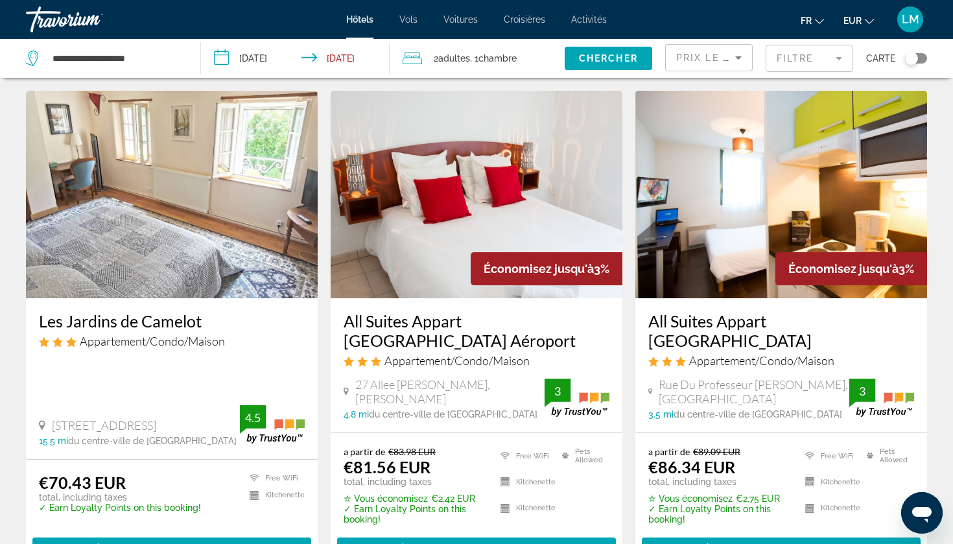
scroll to position [34, 0]
